Goal: Information Seeking & Learning: Learn about a topic

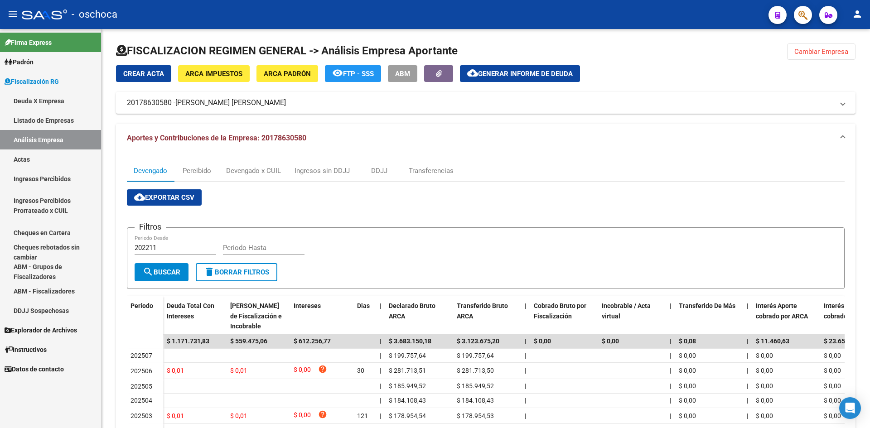
scroll to position [137, 0]
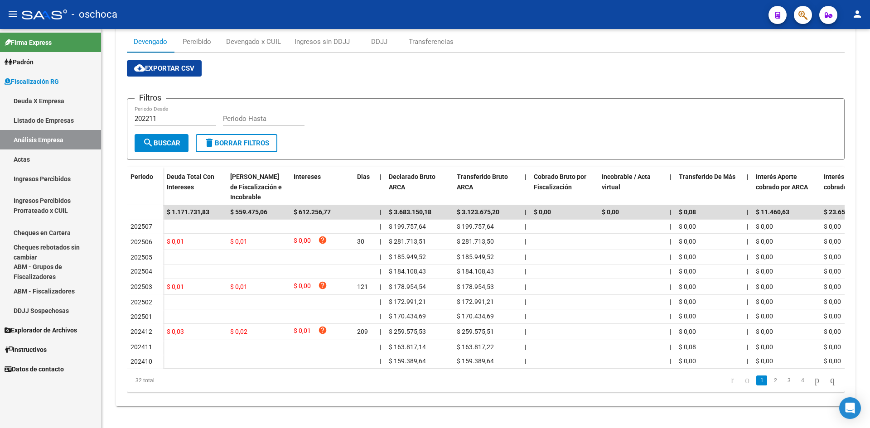
click at [41, 110] on link "Deuda X Empresa" at bounding box center [50, 100] width 101 height 19
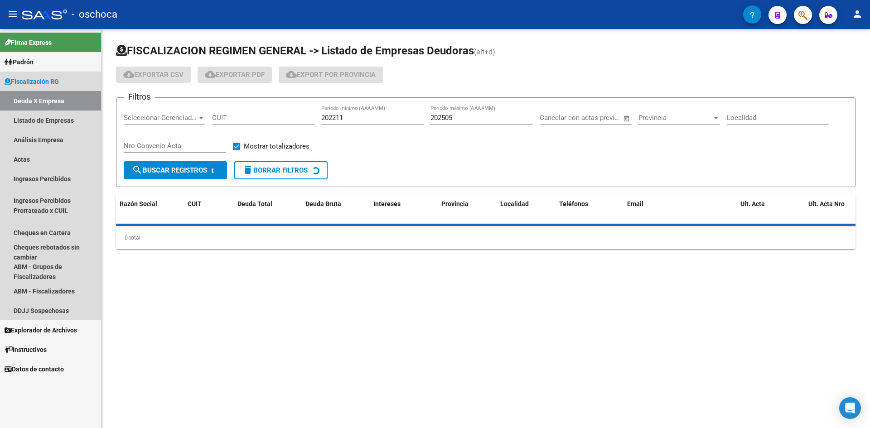
click at [45, 123] on link "Listado de Empresas" at bounding box center [50, 120] width 101 height 19
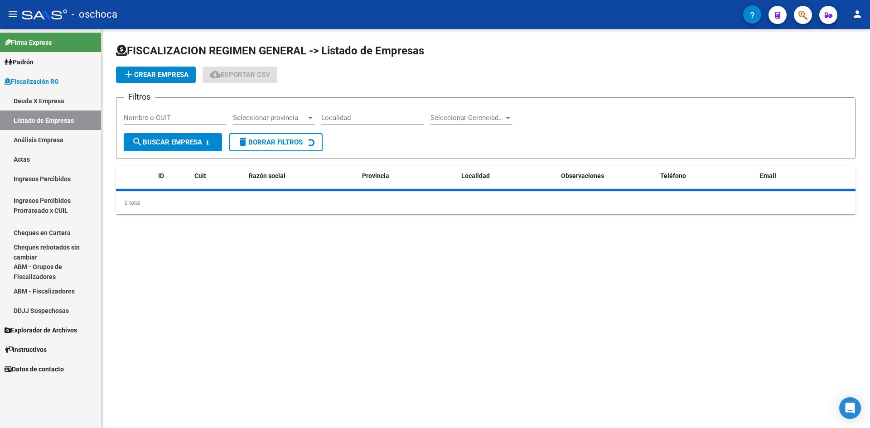
click at [48, 139] on link "Análisis Empresa" at bounding box center [50, 139] width 101 height 19
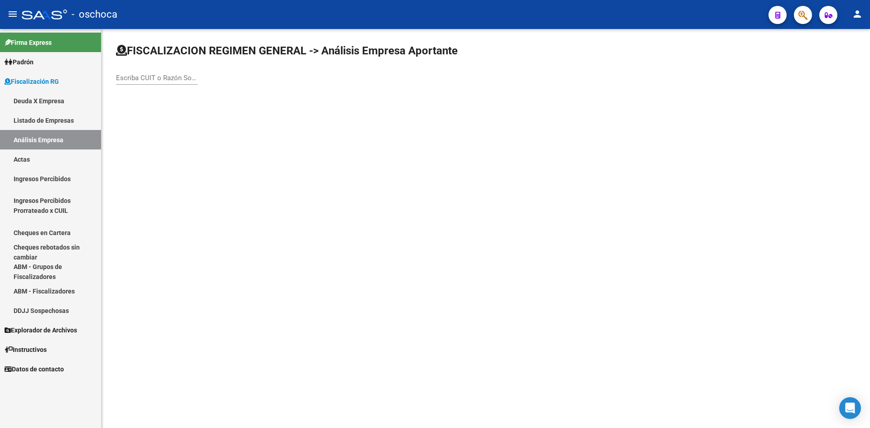
click at [164, 76] on div "Escriba CUIT o Razón Social para buscar" at bounding box center [157, 74] width 82 height 19
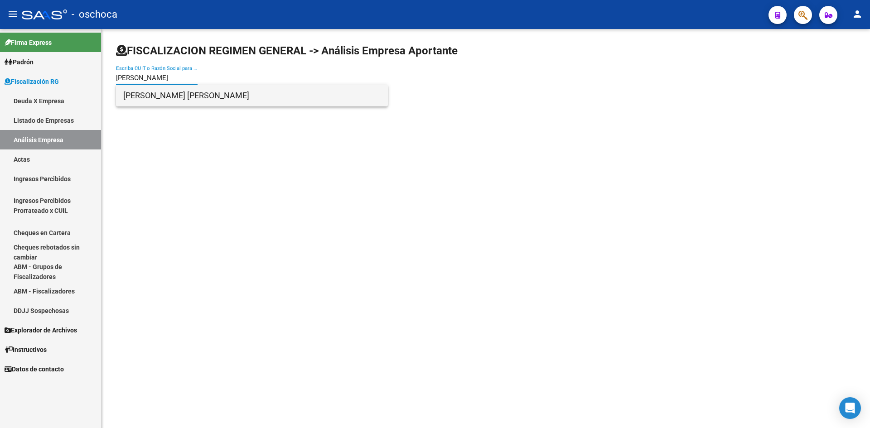
type input "[PERSON_NAME]"
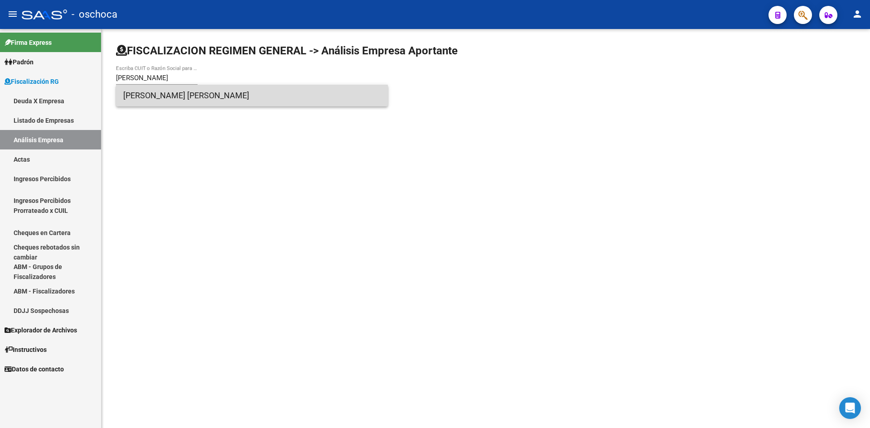
click at [195, 98] on span "[PERSON_NAME] [PERSON_NAME]" at bounding box center [251, 96] width 257 height 22
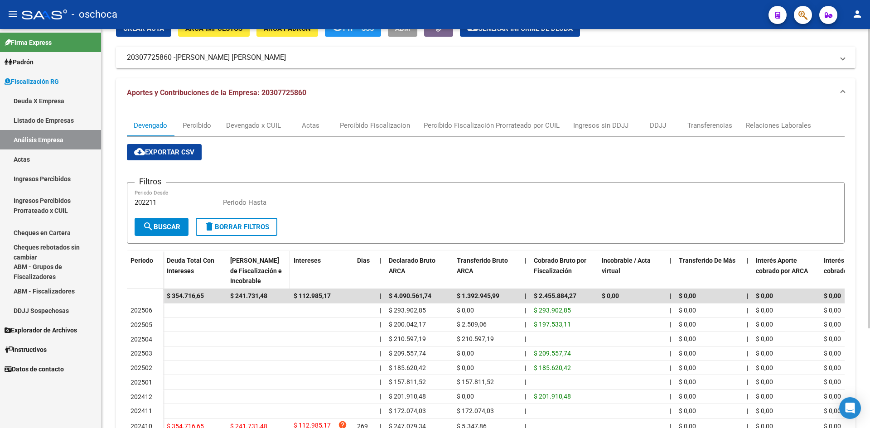
scroll to position [91, 0]
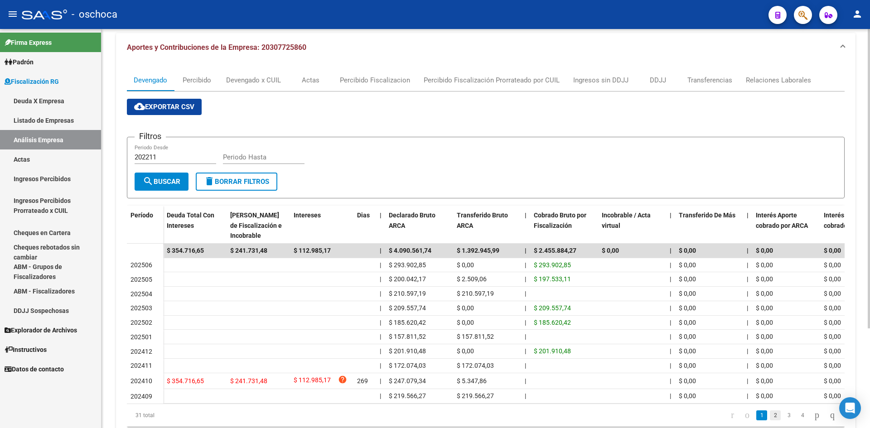
click at [770, 420] on link "2" at bounding box center [775, 415] width 11 height 10
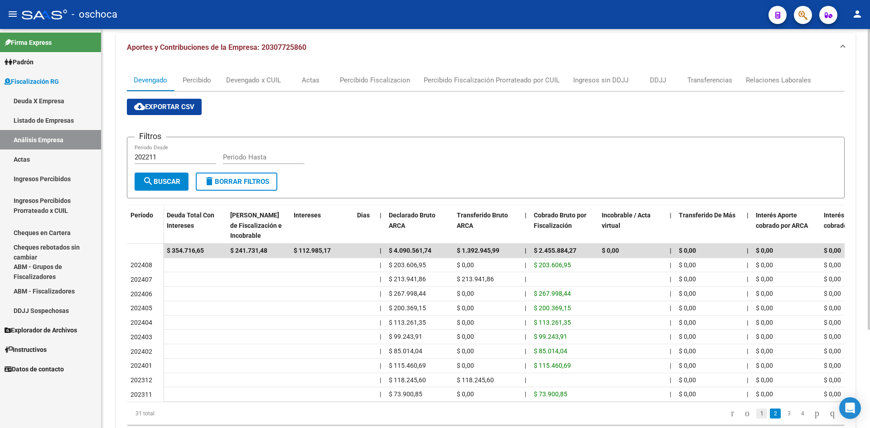
click at [756, 419] on link "1" at bounding box center [761, 414] width 11 height 10
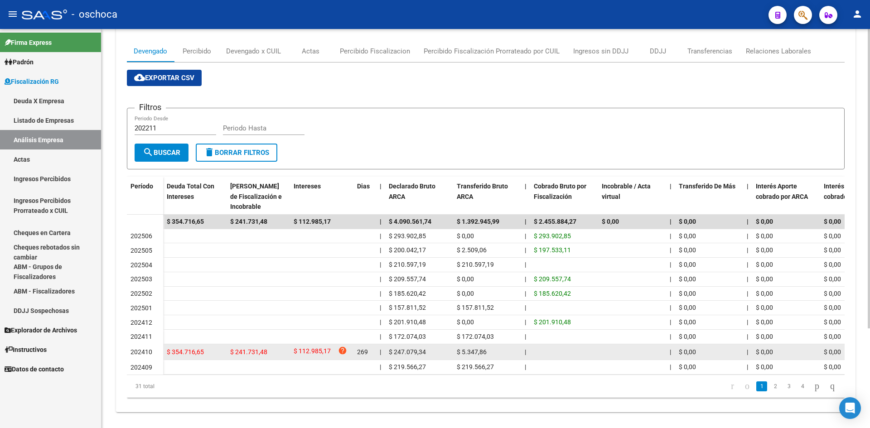
scroll to position [133, 0]
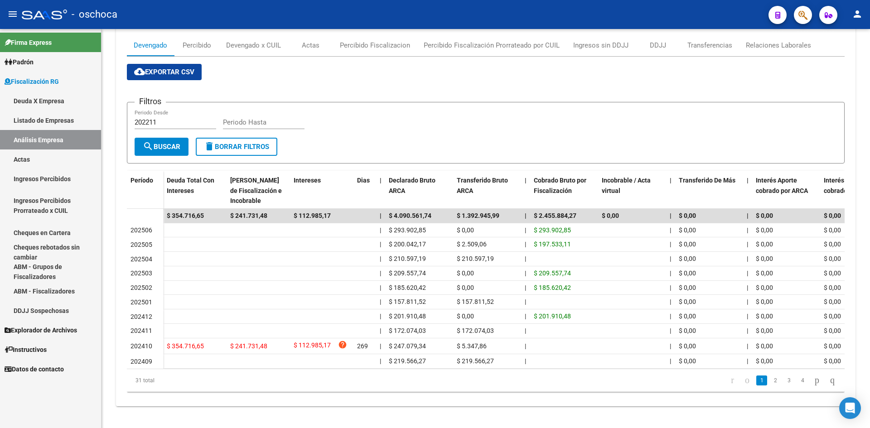
click at [65, 118] on link "Listado de Empresas" at bounding box center [50, 120] width 101 height 19
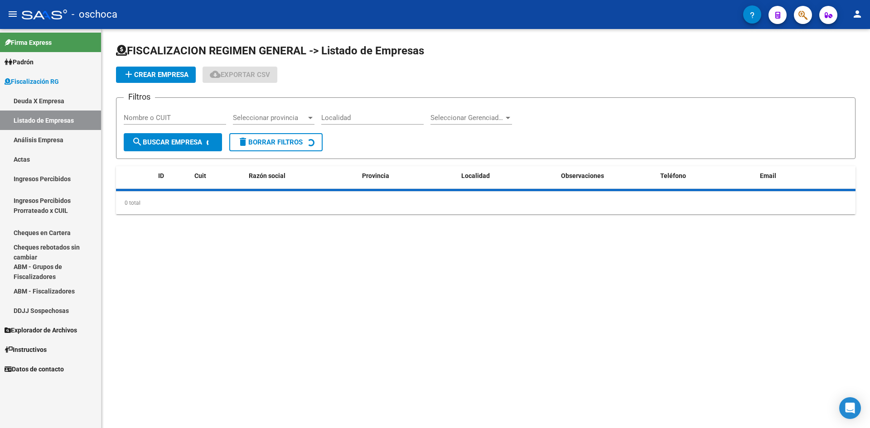
click at [59, 139] on link "Análisis Empresa" at bounding box center [50, 139] width 101 height 19
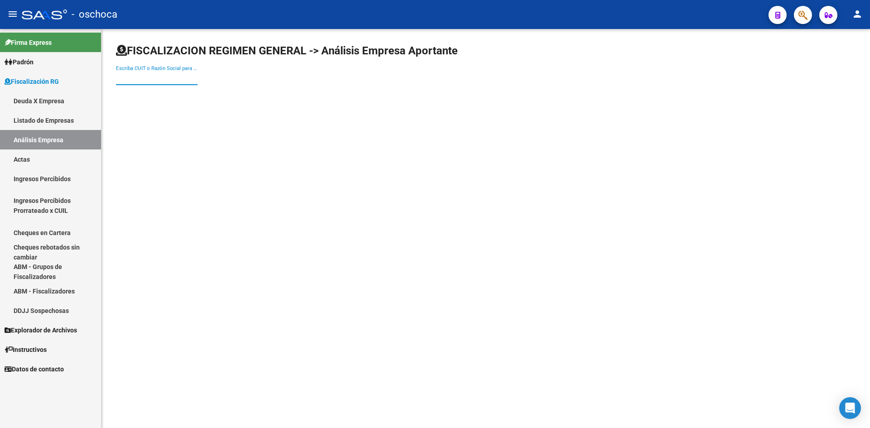
click at [156, 77] on input "Escriba CUIT o Razón Social para buscar" at bounding box center [157, 78] width 82 height 8
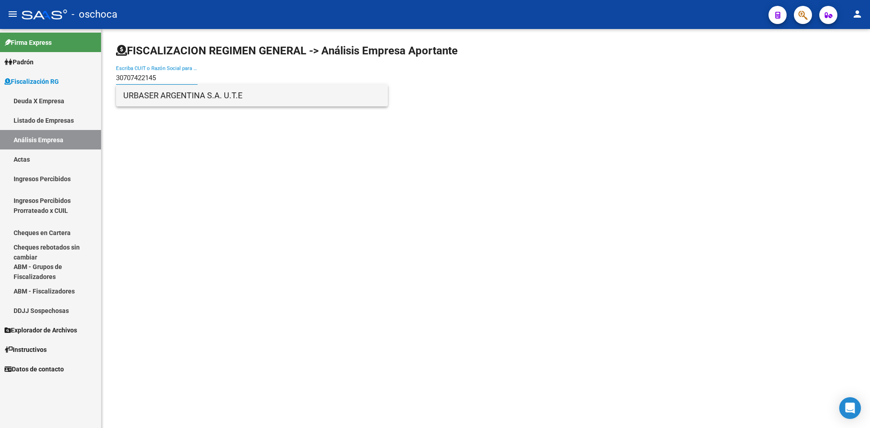
type input "30707422145"
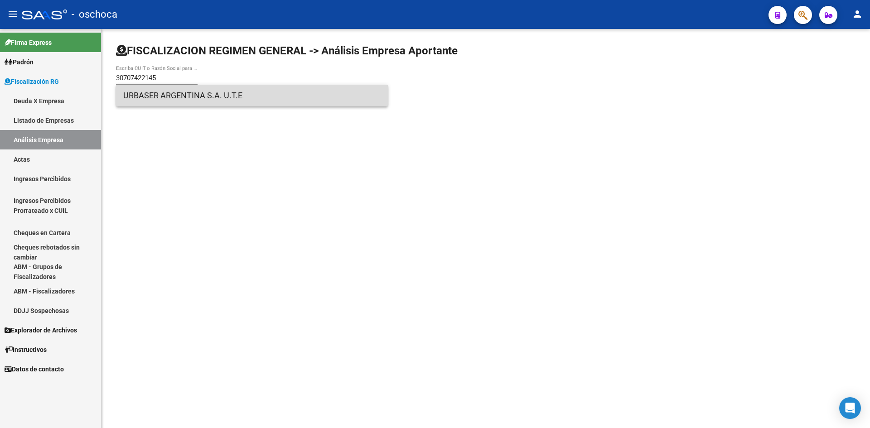
click at [159, 102] on span "URBASER ARGENTINA S.A. U.T.E" at bounding box center [251, 96] width 257 height 22
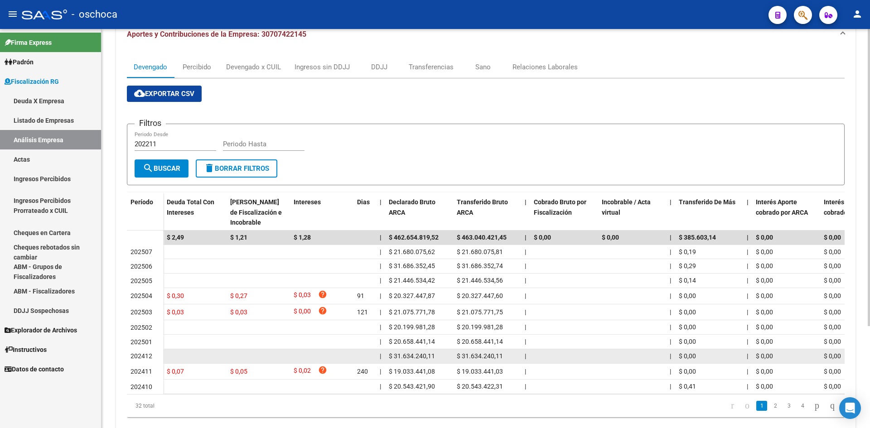
scroll to position [137, 0]
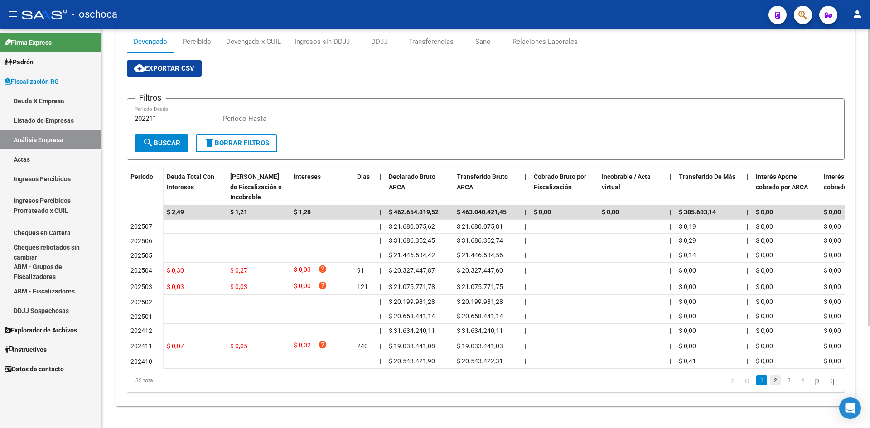
click at [770, 381] on link "2" at bounding box center [775, 381] width 11 height 10
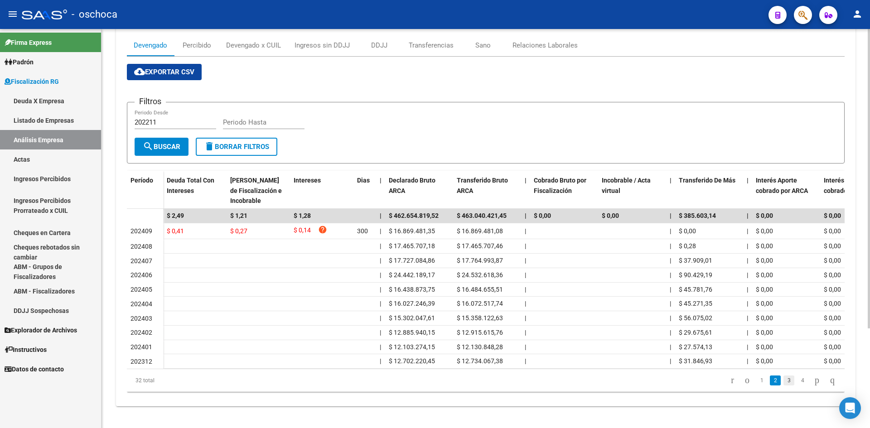
click at [783, 381] on link "3" at bounding box center [788, 381] width 11 height 10
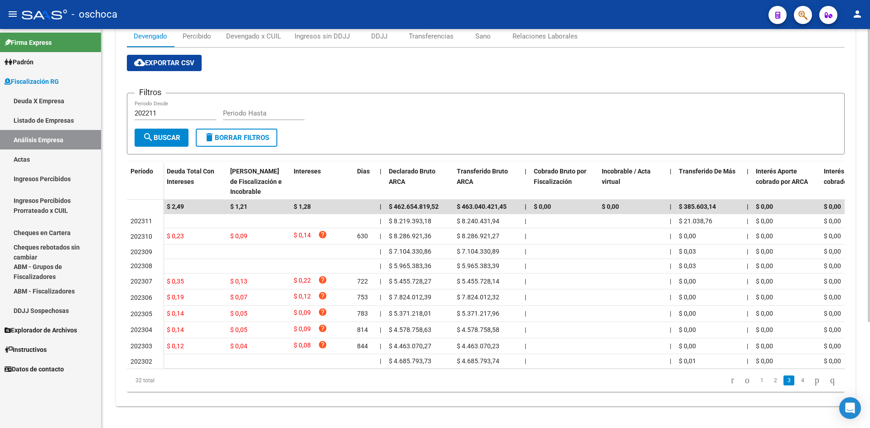
scroll to position [133, 0]
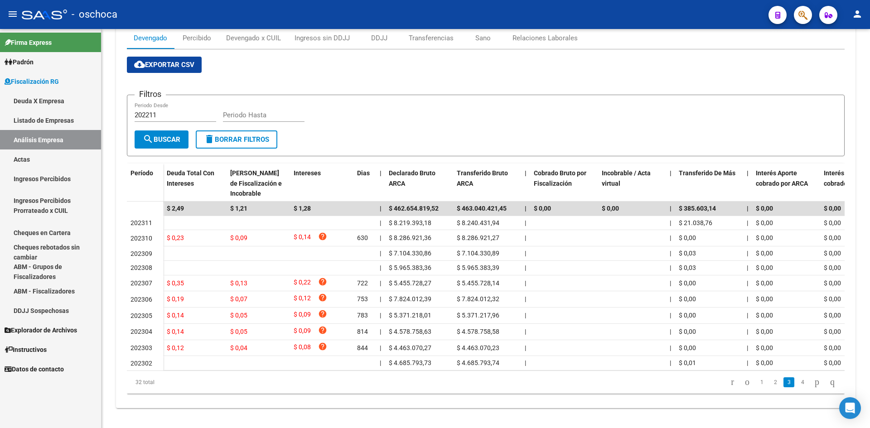
click at [797, 387] on link "4" at bounding box center [802, 382] width 11 height 10
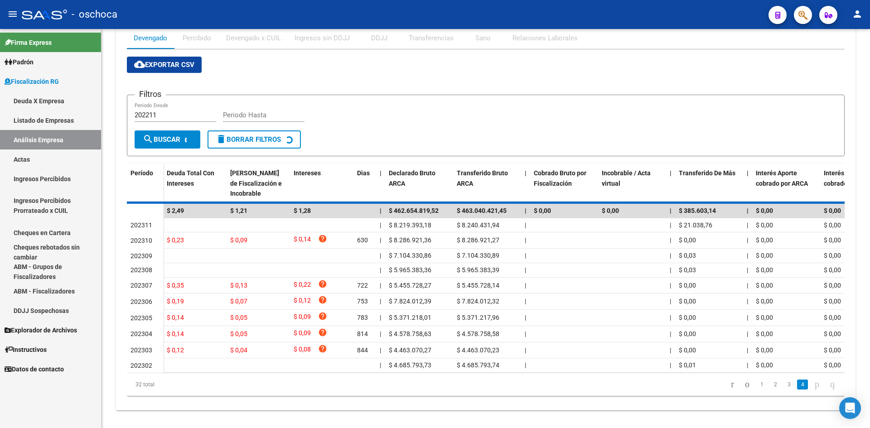
scroll to position [20, 0]
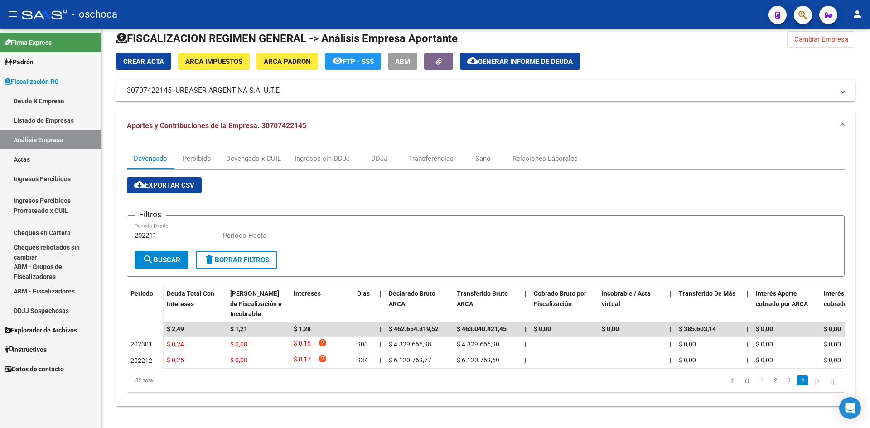
click at [53, 127] on link "Listado de Empresas" at bounding box center [50, 120] width 101 height 19
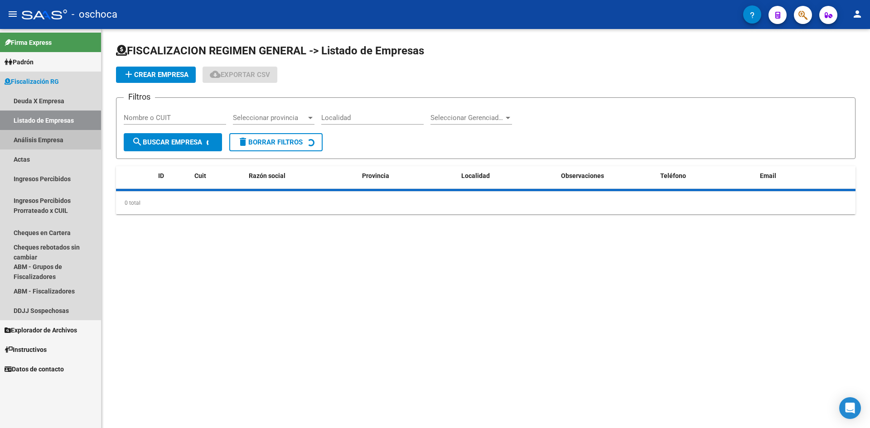
click at [53, 140] on link "Análisis Empresa" at bounding box center [50, 139] width 101 height 19
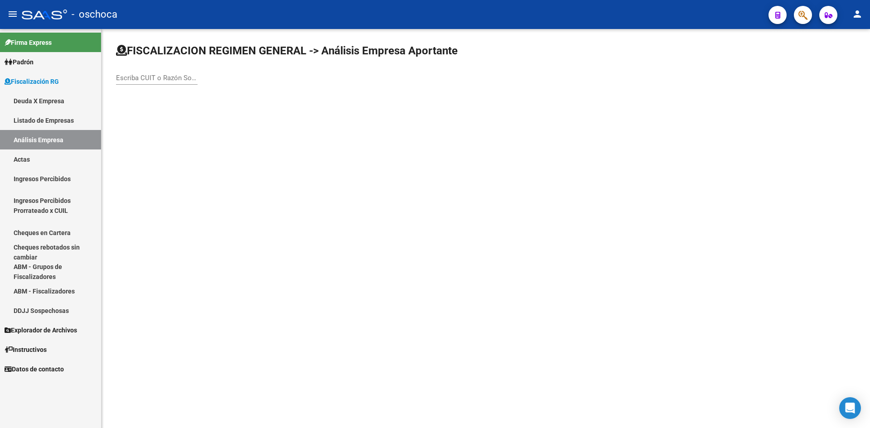
click at [162, 80] on input "Escriba CUIT o Razón Social para buscar" at bounding box center [157, 78] width 82 height 8
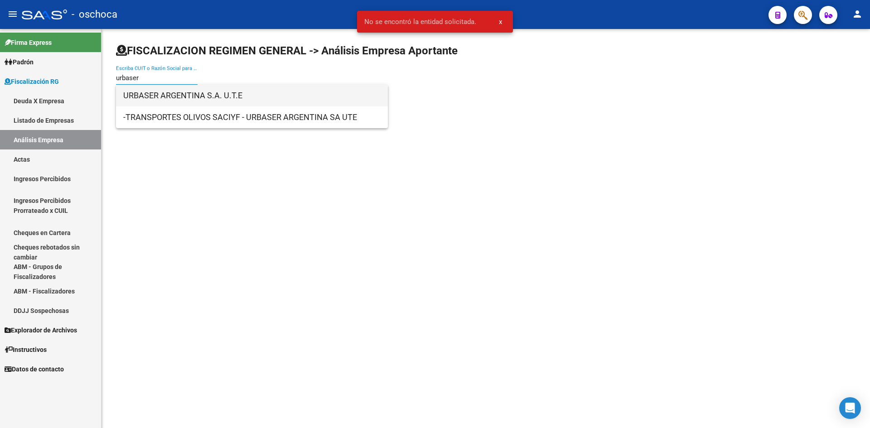
type input "urbaser"
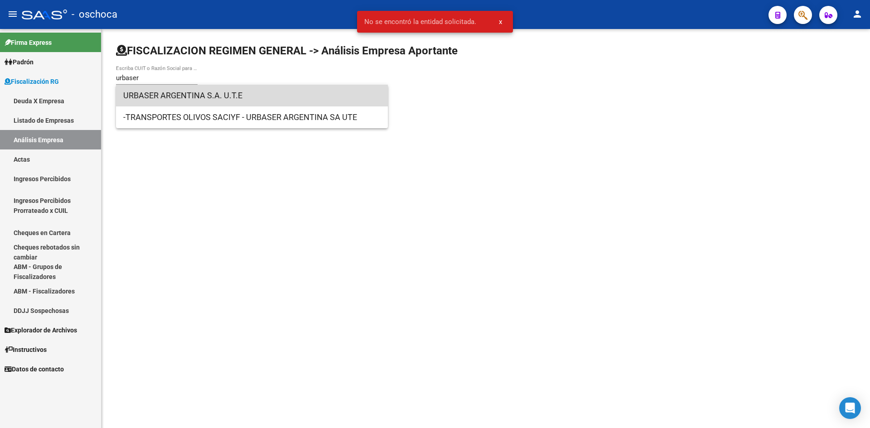
click at [142, 103] on span "URBASER ARGENTINA S.A. U.T.E" at bounding box center [251, 96] width 257 height 22
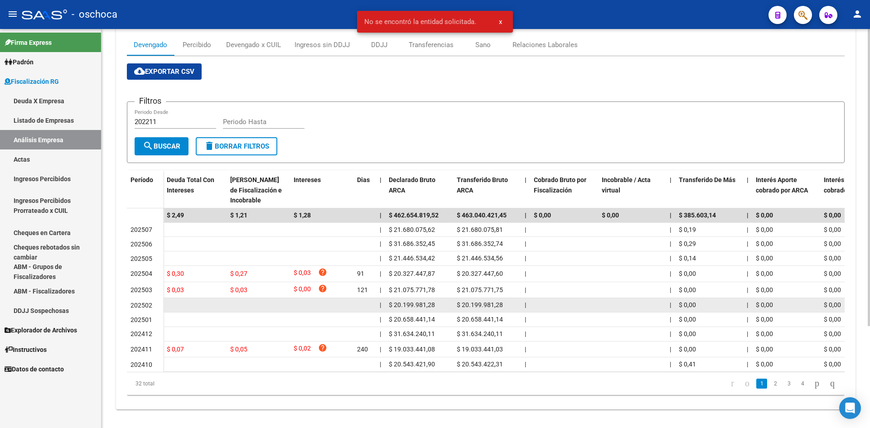
scroll to position [137, 0]
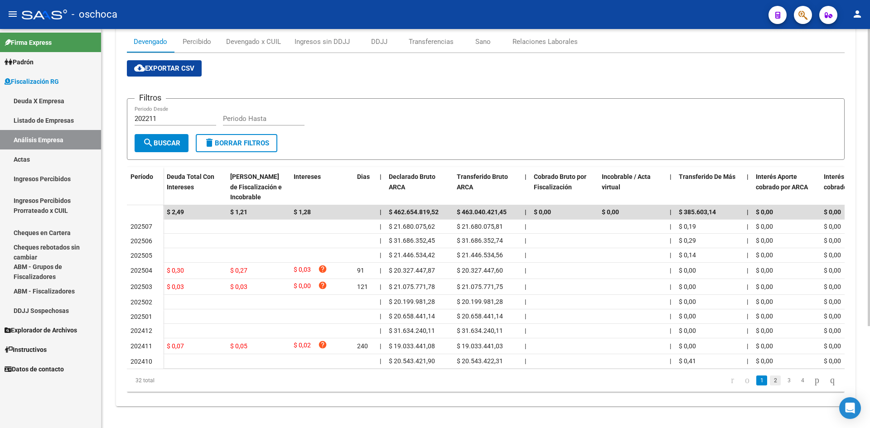
click at [770, 378] on link "2" at bounding box center [775, 381] width 11 height 10
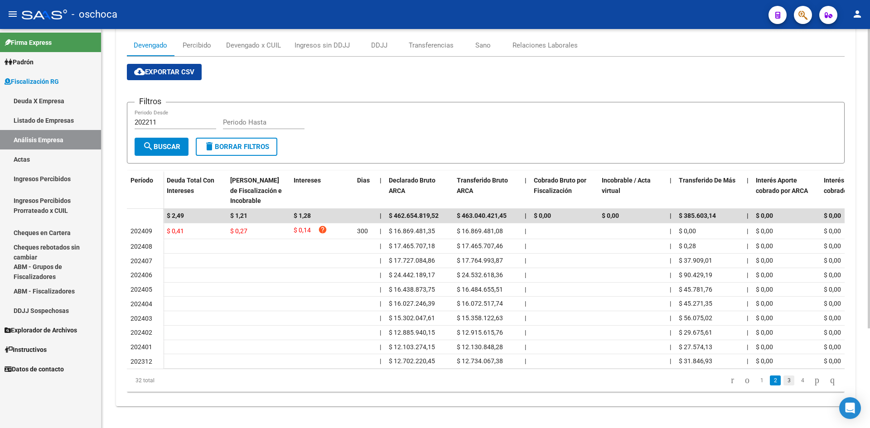
click at [783, 379] on link "3" at bounding box center [788, 381] width 11 height 10
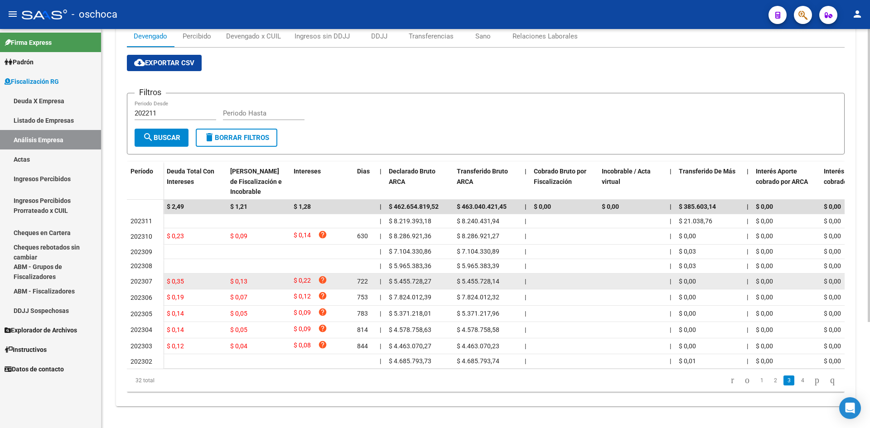
scroll to position [133, 0]
